Goal: Navigation & Orientation: Find specific page/section

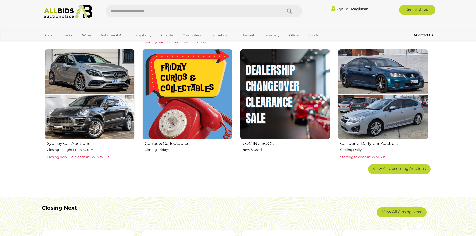
scroll to position [400, 0]
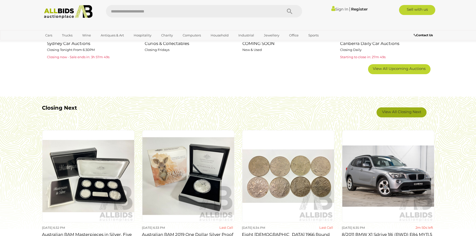
click at [393, 112] on link "View All Closing Next" at bounding box center [402, 113] width 50 height 10
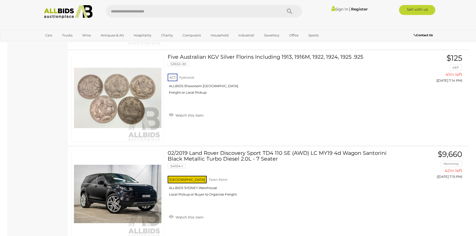
scroll to position [4751, 0]
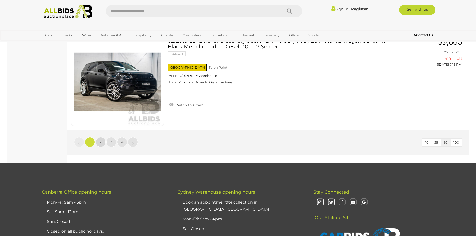
click at [100, 140] on span "2" at bounding box center [101, 142] width 2 height 5
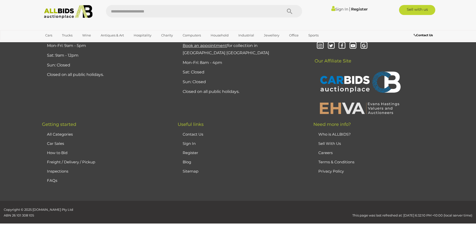
scroll to position [17, 0]
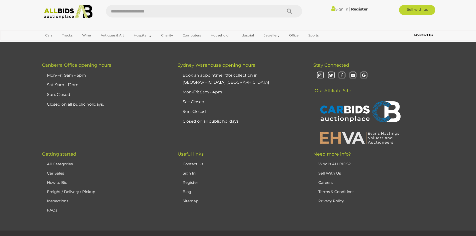
scroll to position [4768, 0]
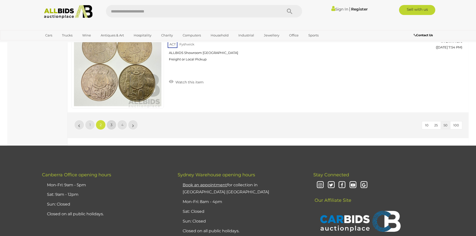
click at [113, 126] on link "3" at bounding box center [112, 125] width 10 height 10
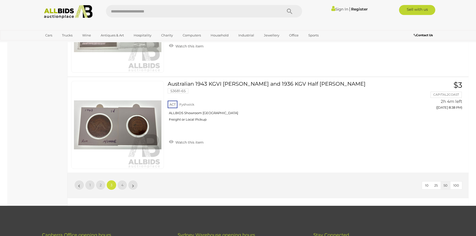
scroll to position [4708, 0]
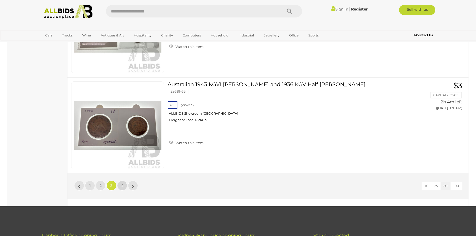
click at [122, 189] on link "4" at bounding box center [122, 186] width 10 height 10
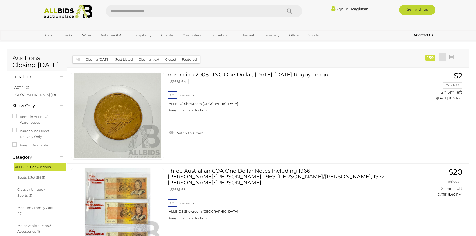
click at [60, 3] on div "Sign In |" at bounding box center [238, 10] width 476 height 20
click at [60, 10] on img at bounding box center [68, 12] width 54 height 14
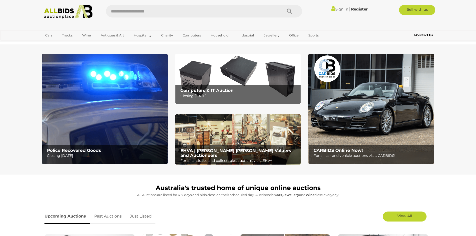
click at [371, 101] on img at bounding box center [372, 109] width 126 height 110
